Goal: Task Accomplishment & Management: Use online tool/utility

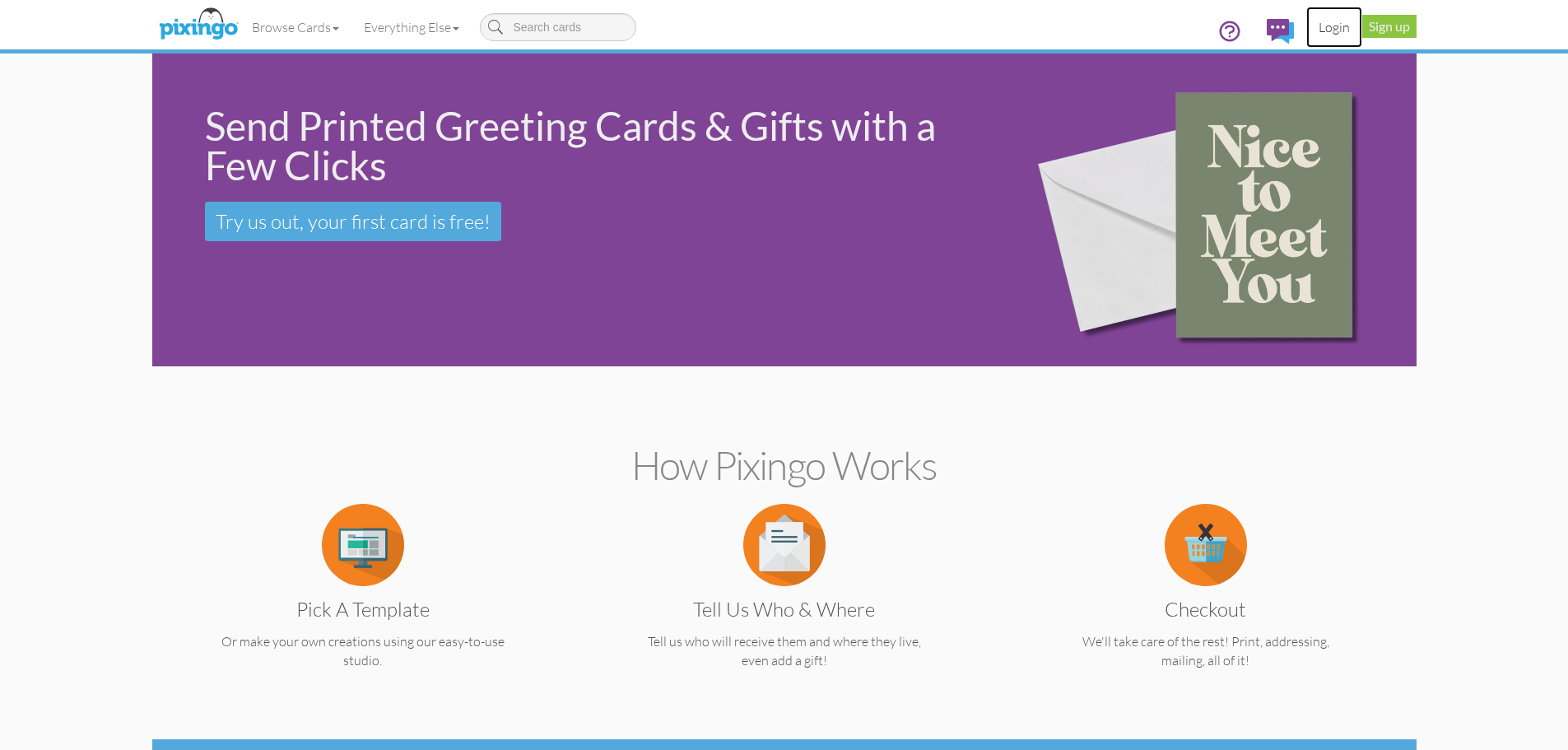
click at [1326, 27] on link "Login" at bounding box center [1334, 27] width 56 height 41
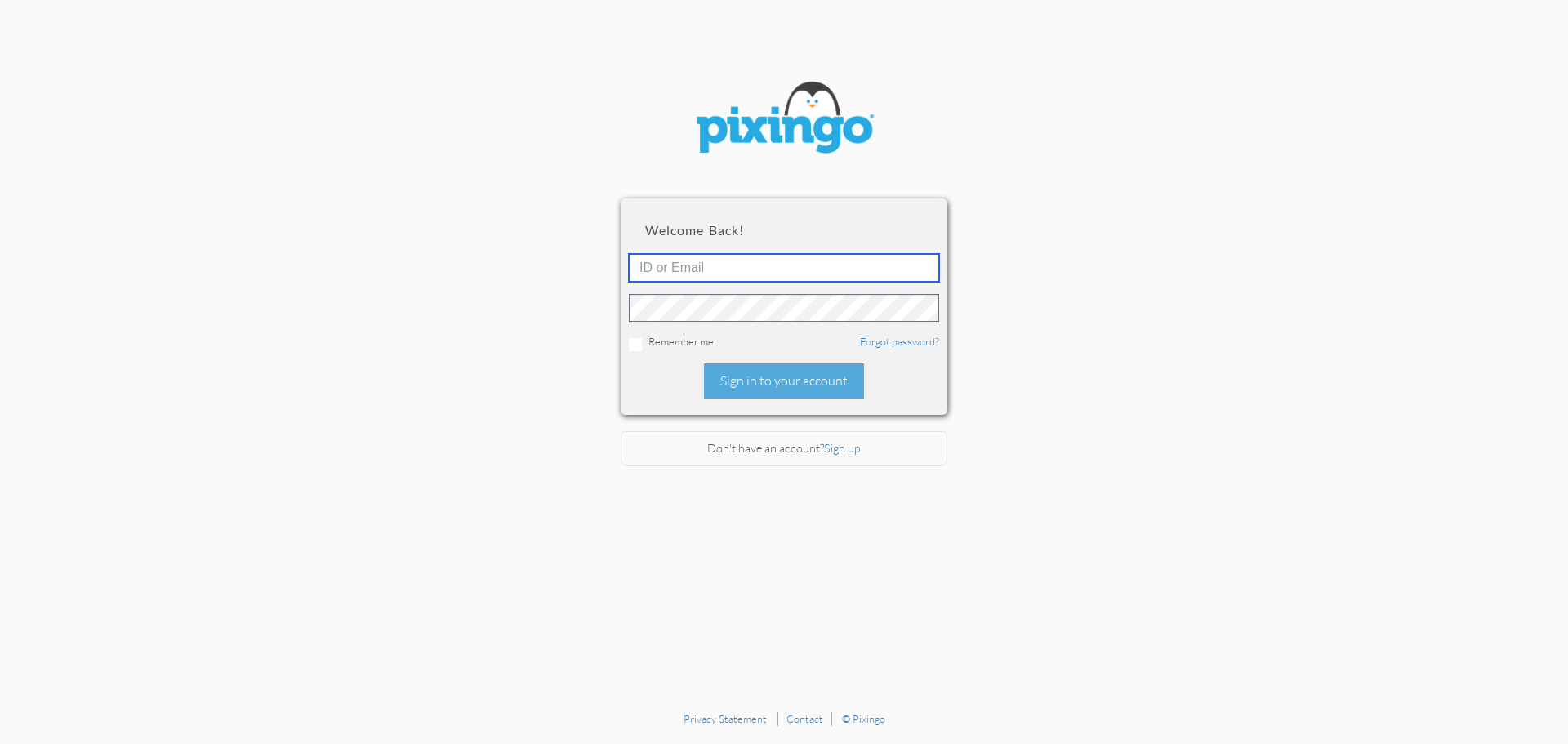
type input "[EMAIL_ADDRESS][DOMAIN_NAME]"
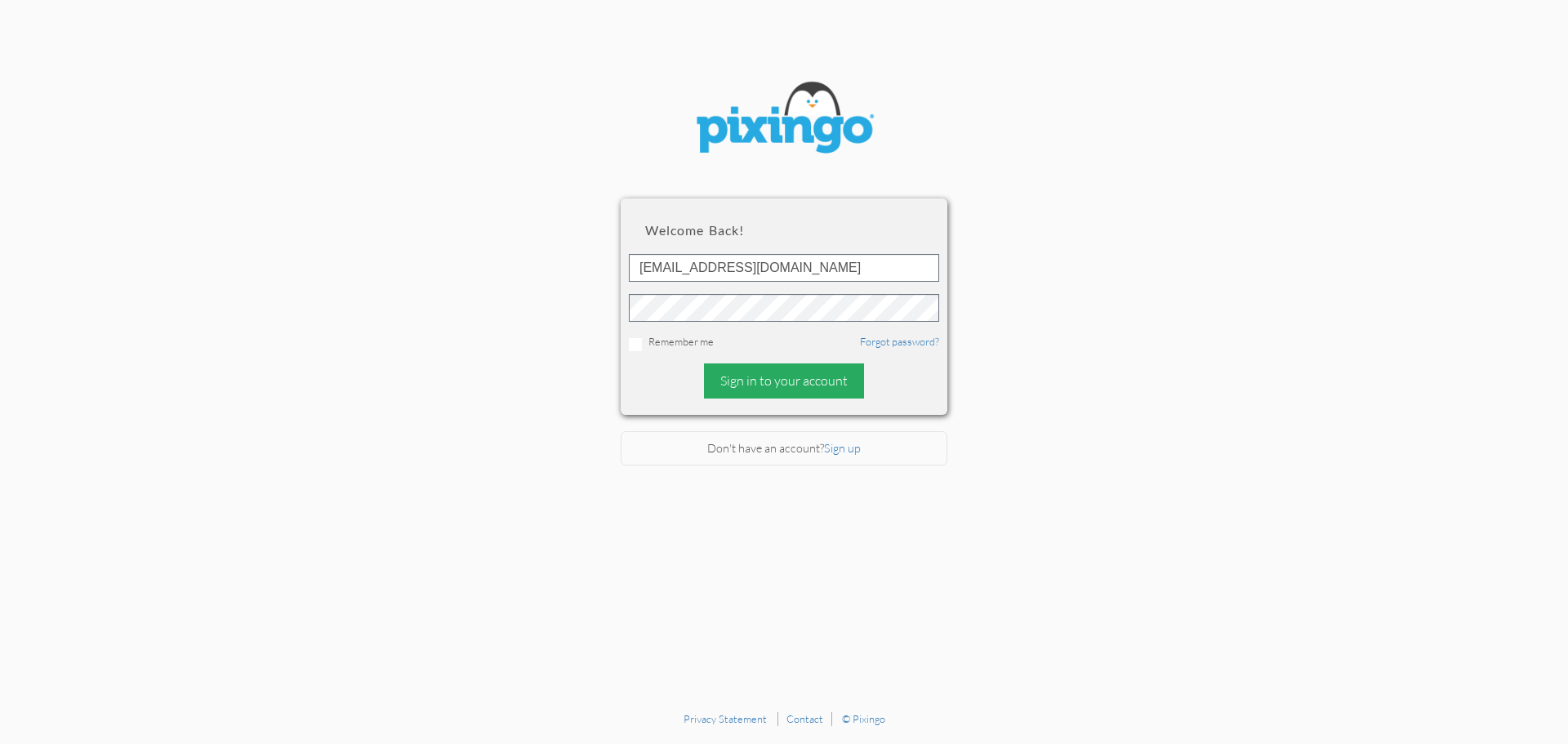
click at [782, 379] on div "Sign in to your account" at bounding box center [784, 381] width 160 height 35
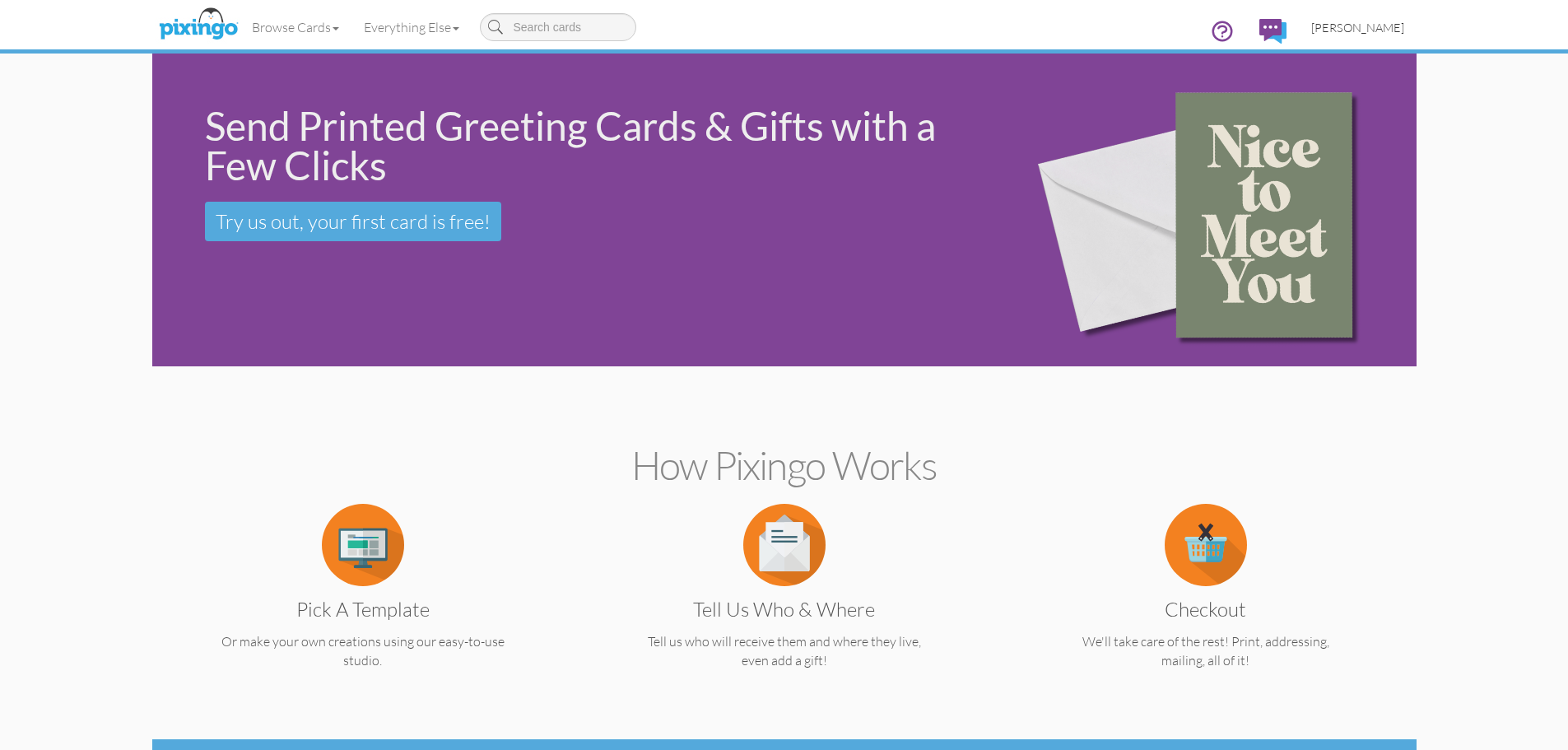
click at [1359, 29] on span "[PERSON_NAME]" at bounding box center [1358, 27] width 93 height 14
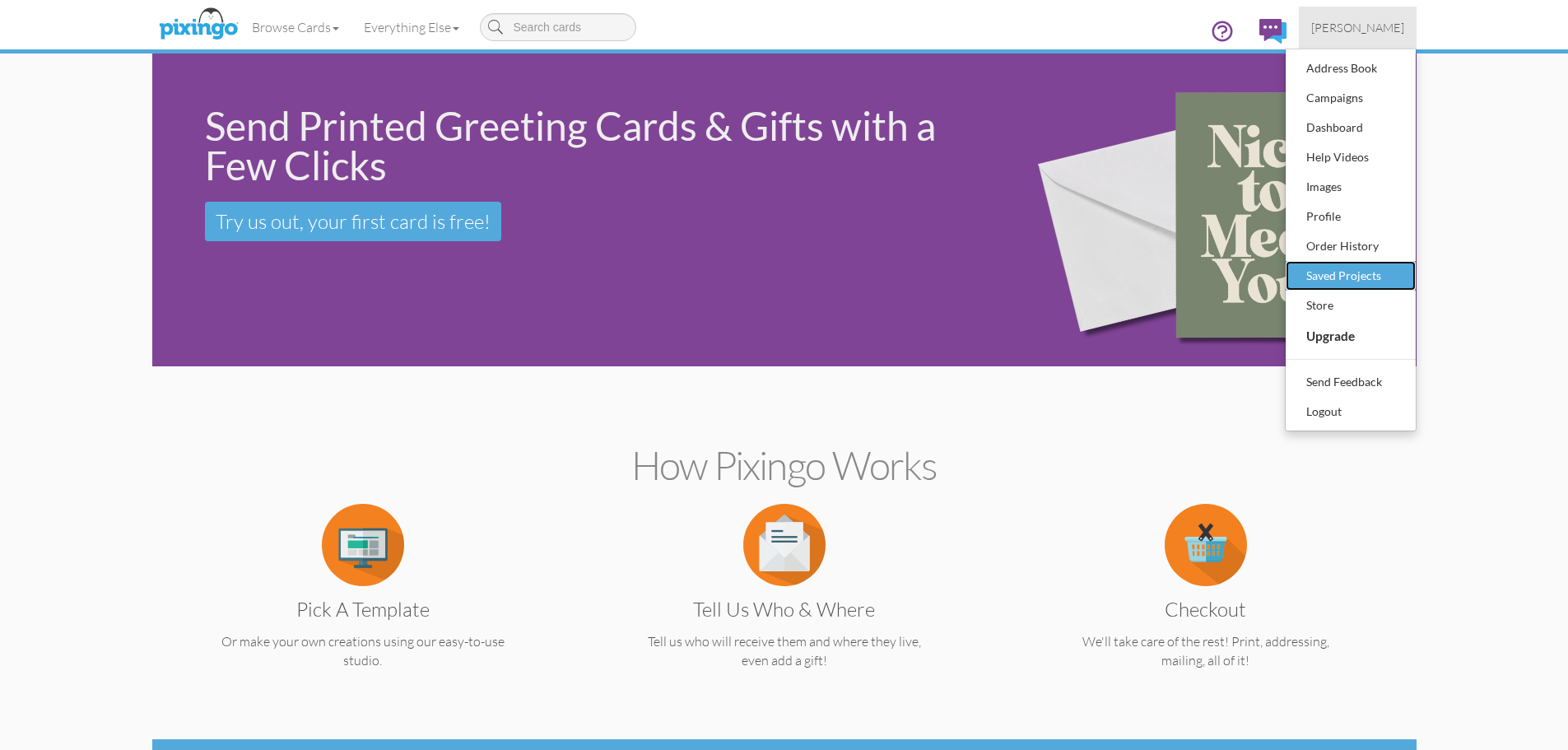
click at [1335, 270] on div "Saved Projects" at bounding box center [1350, 276] width 97 height 25
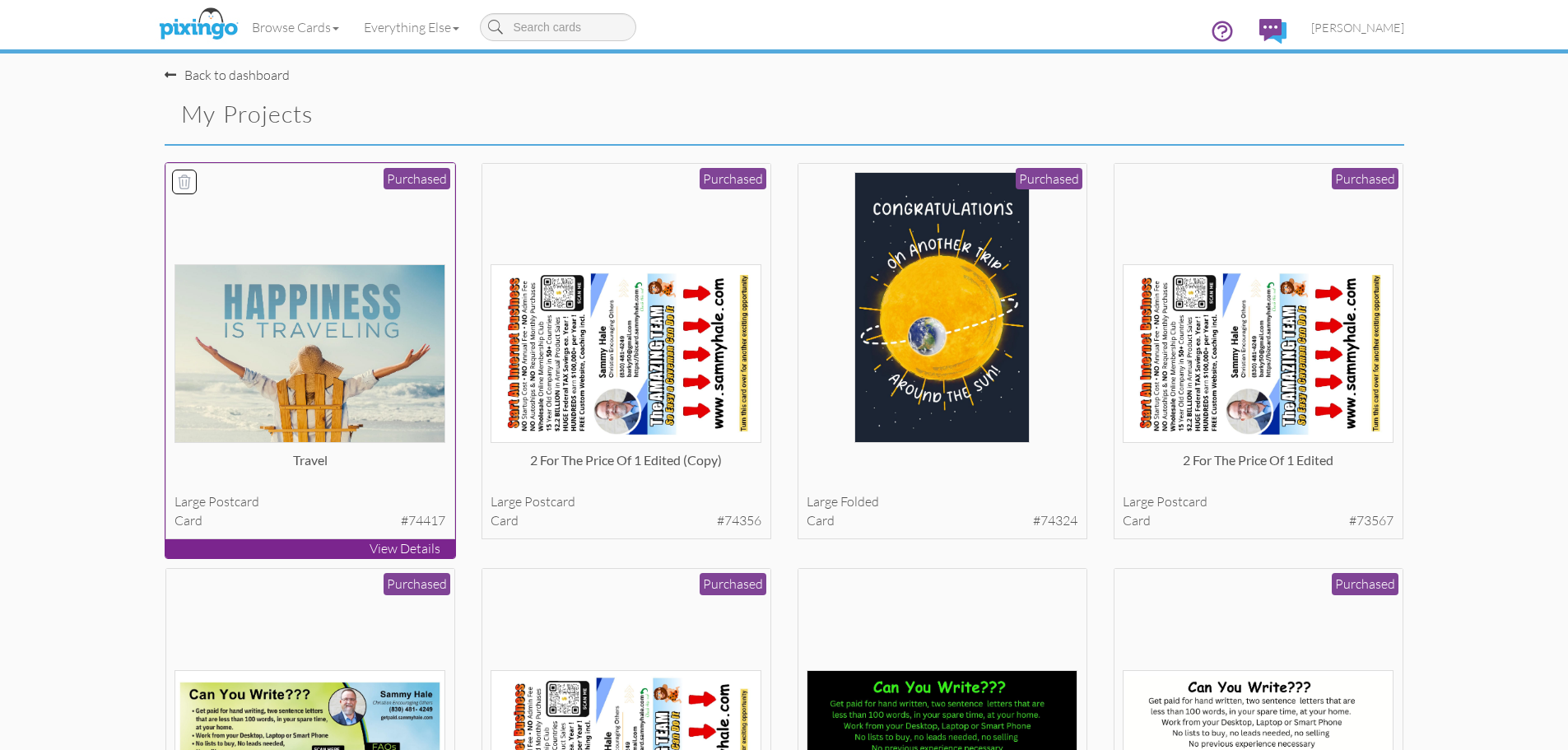
click at [378, 372] on img at bounding box center [310, 354] width 271 height 179
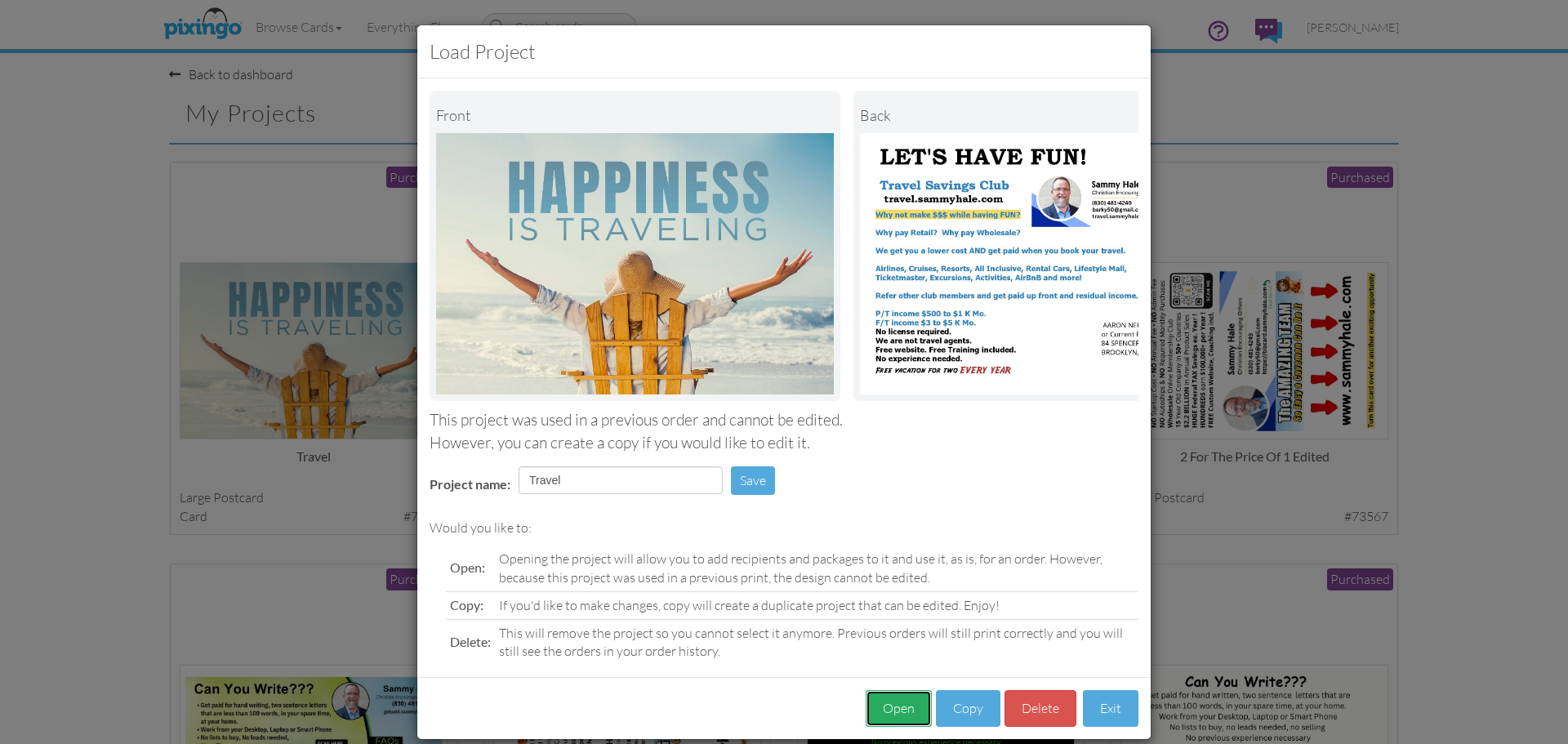
click at [879, 717] on button "Open" at bounding box center [898, 709] width 66 height 37
